Goal: Find specific page/section: Find specific page/section

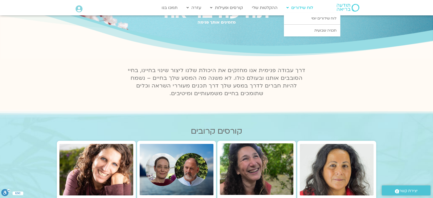
click at [288, 7] on icon at bounding box center [287, 8] width 2 height 4
click at [310, 16] on link "לוח שידורים יומי" at bounding box center [312, 19] width 56 height 12
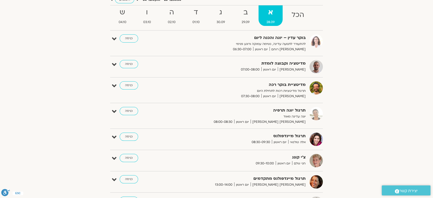
scroll to position [87, 0]
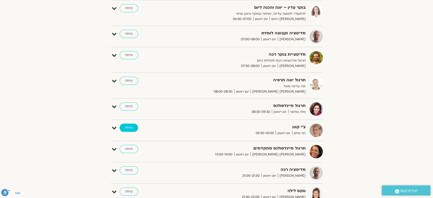
click at [135, 124] on link "כניסה" at bounding box center [129, 127] width 18 height 8
